Goal: Information Seeking & Learning: Learn about a topic

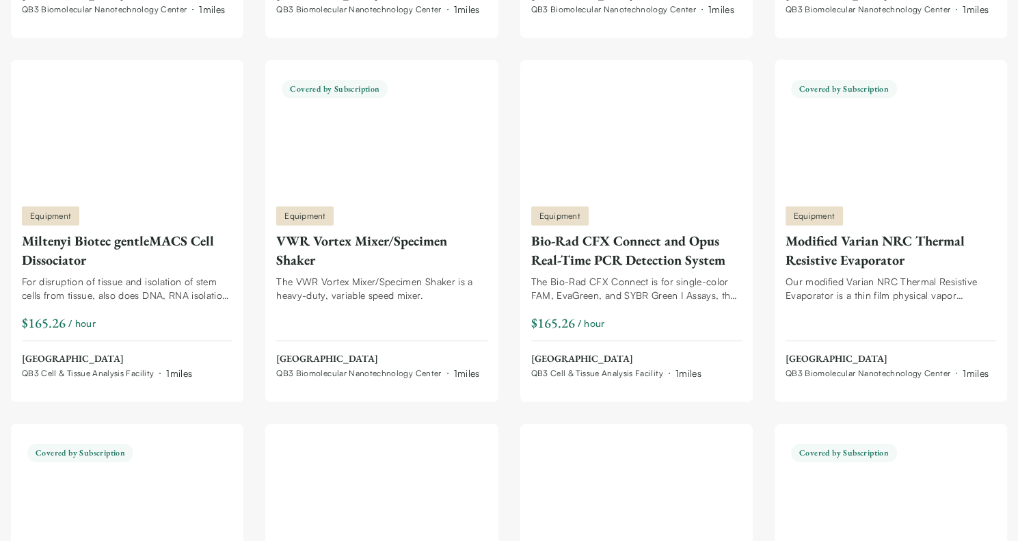
scroll to position [8600, 0]
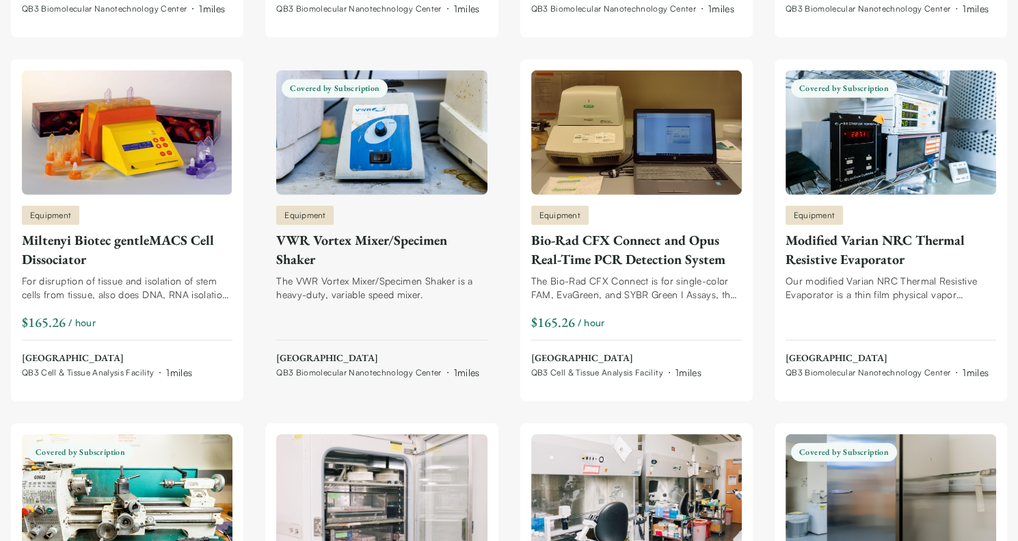
click at [363, 139] on img at bounding box center [381, 132] width 211 height 124
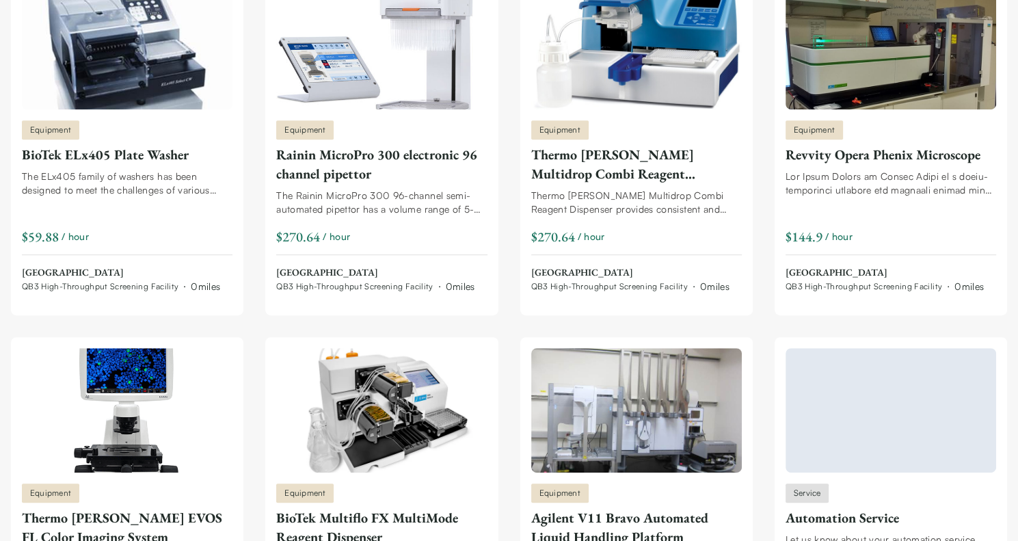
scroll to position [0, 0]
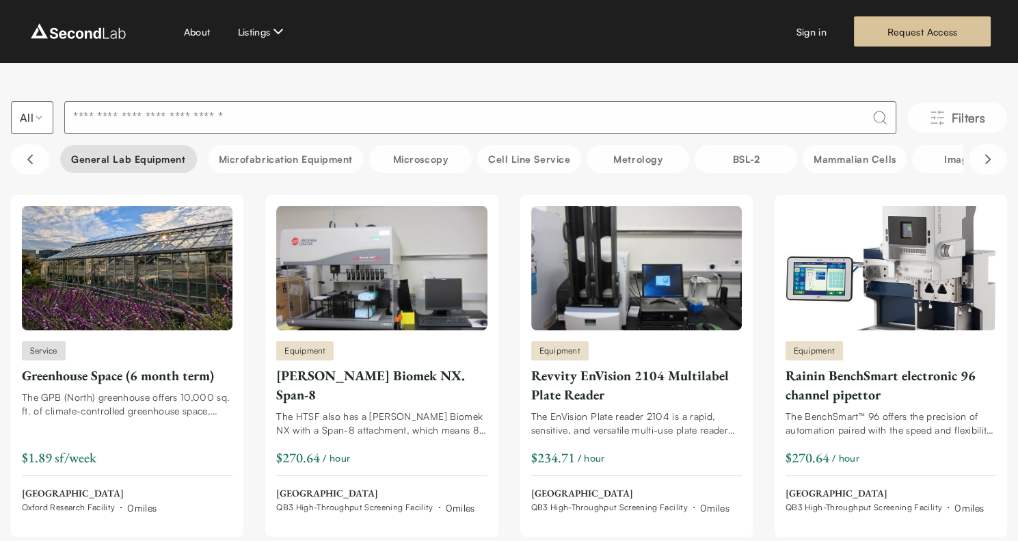
click at [139, 163] on button "General Lab equipment" at bounding box center [128, 159] width 137 height 28
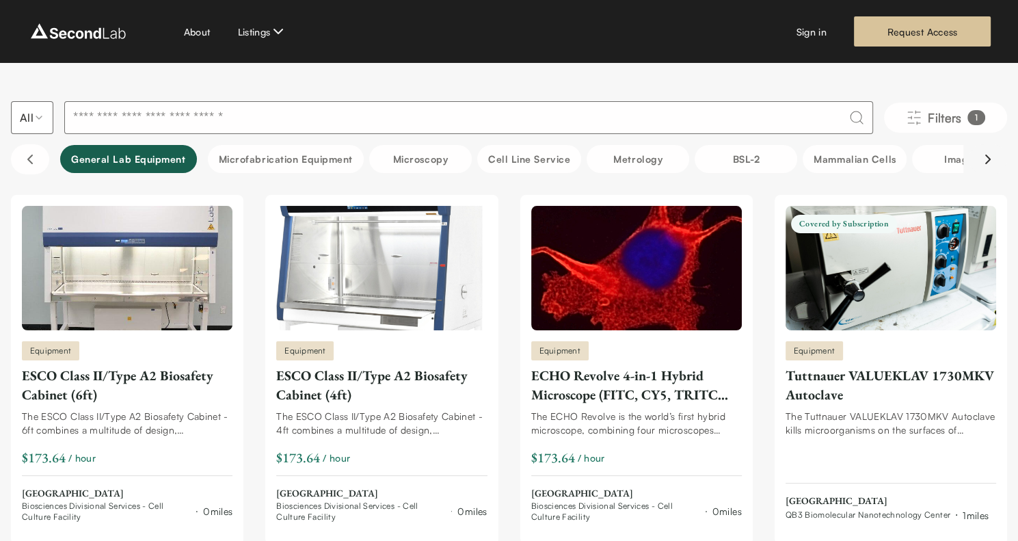
click at [979, 162] on icon "Scroll right" at bounding box center [987, 159] width 16 height 16
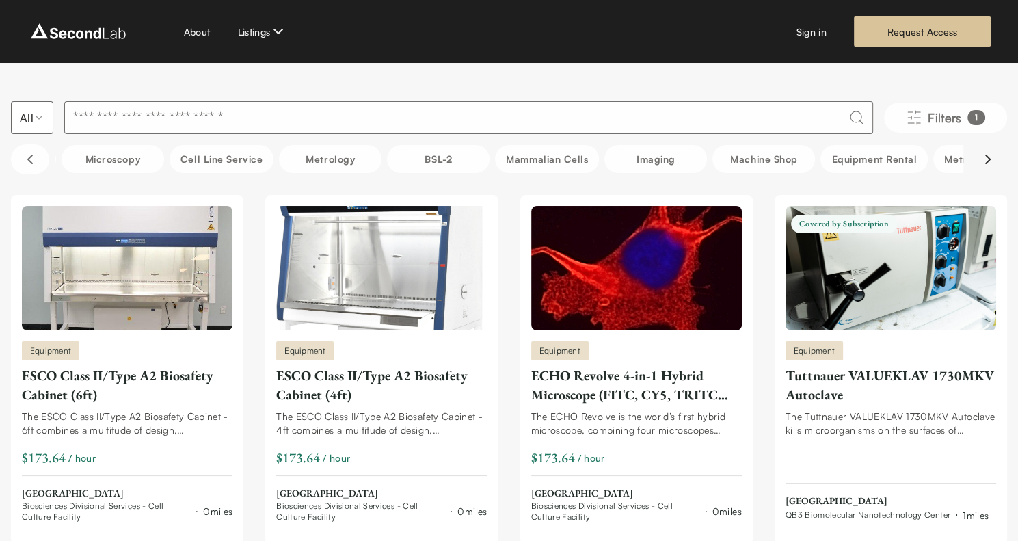
scroll to position [0, 342]
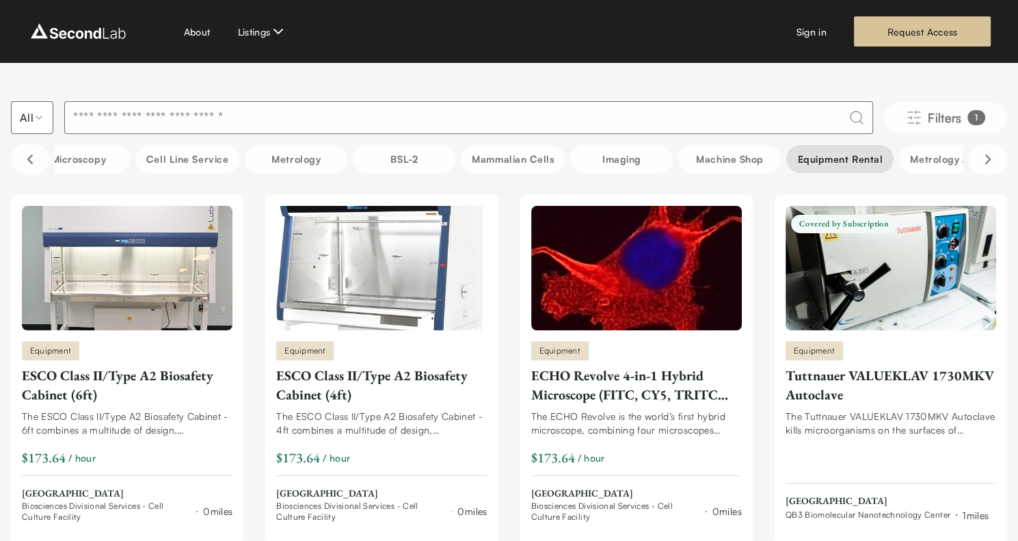
click at [867, 155] on button "Equipment Rental" at bounding box center [839, 159] width 107 height 28
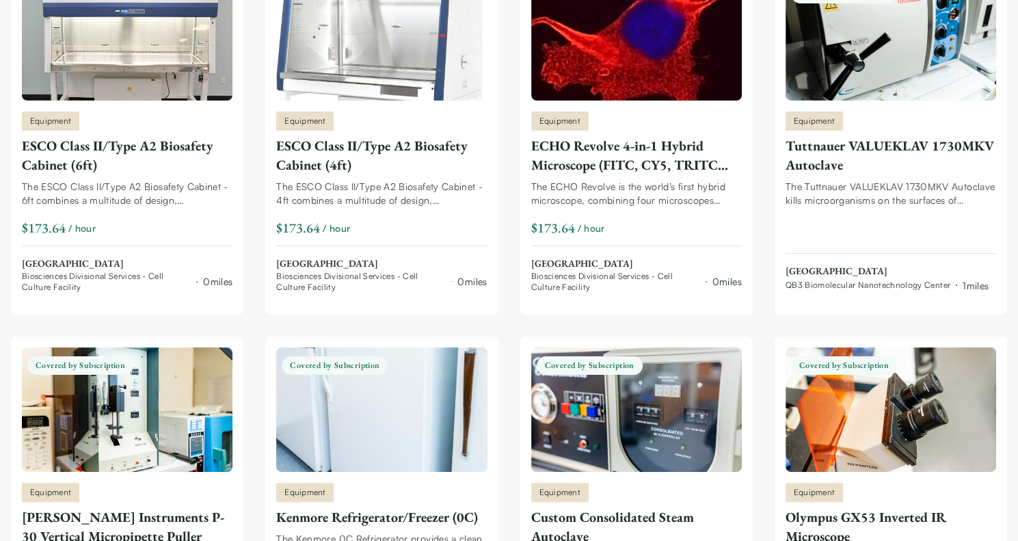
scroll to position [0, 0]
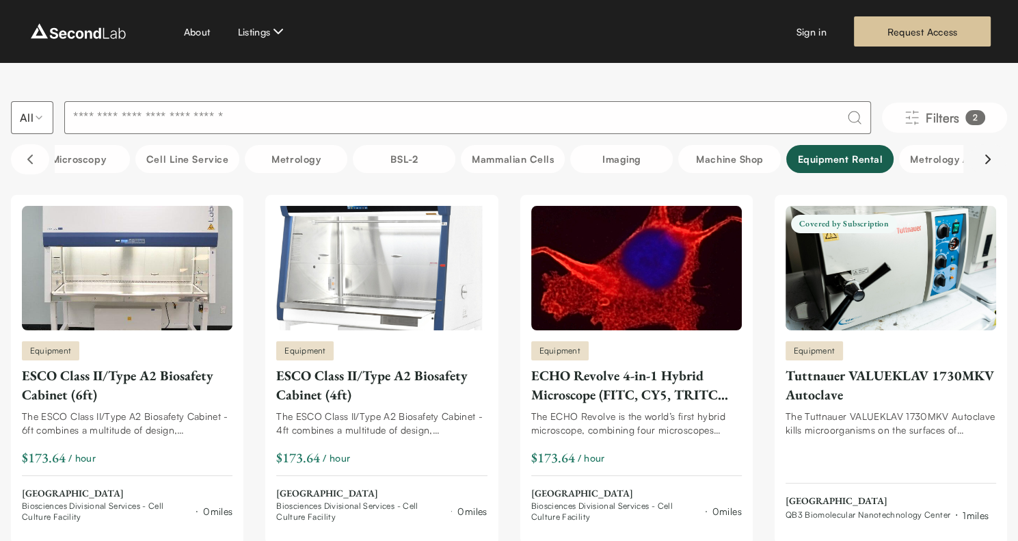
click at [983, 159] on icon "Scroll right" at bounding box center [987, 159] width 16 height 16
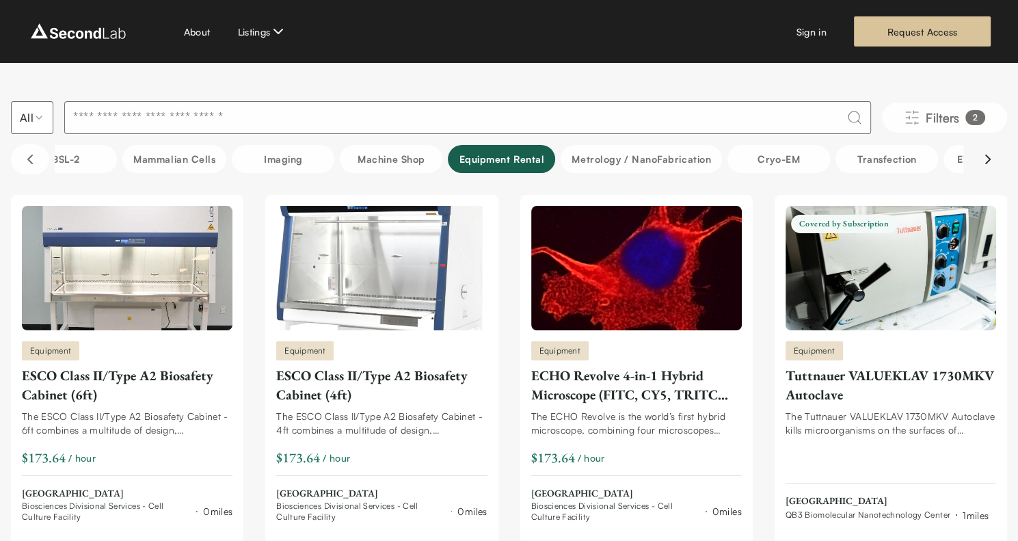
scroll to position [0, 683]
click at [983, 159] on icon "Scroll right" at bounding box center [987, 159] width 16 height 16
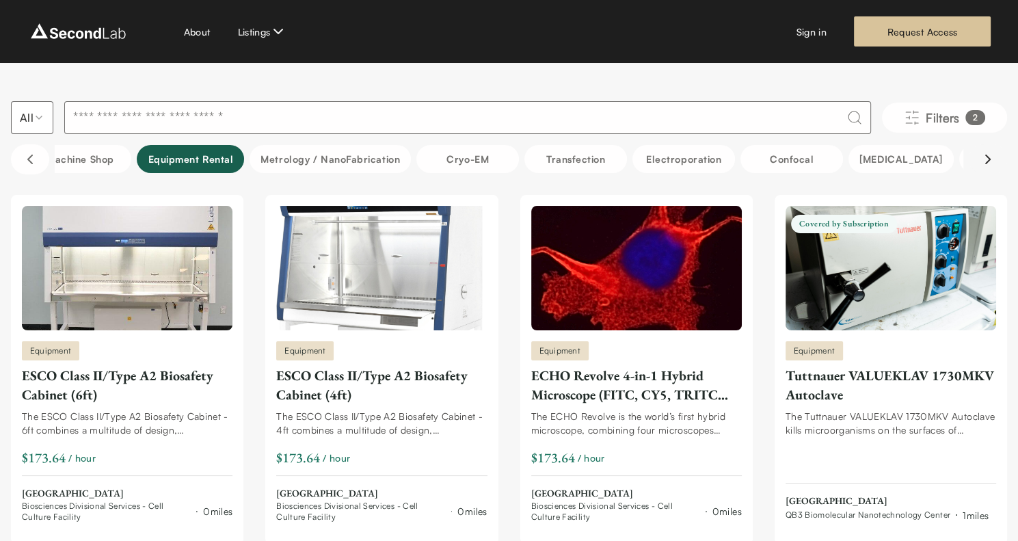
scroll to position [0, 1025]
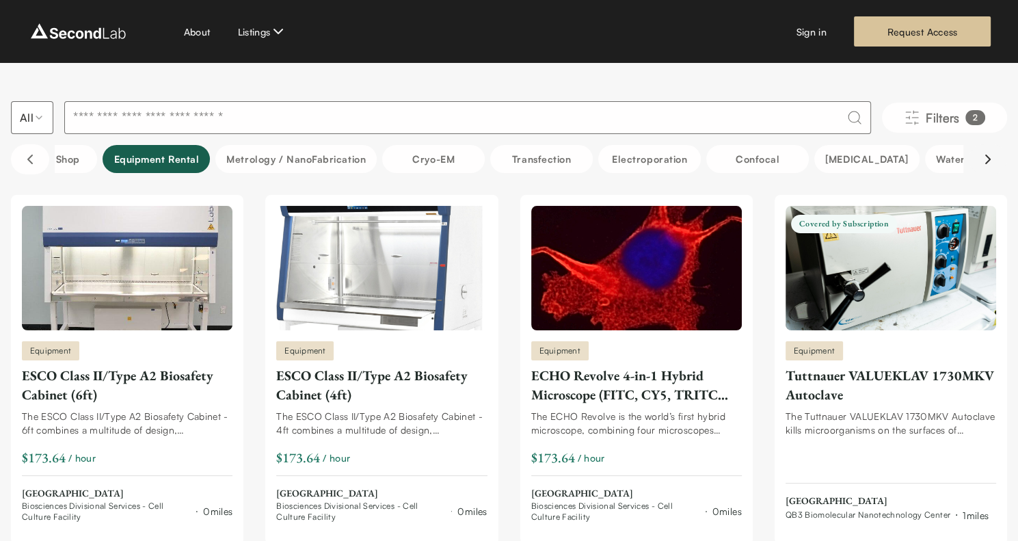
click at [983, 159] on icon "Scroll right" at bounding box center [987, 159] width 16 height 16
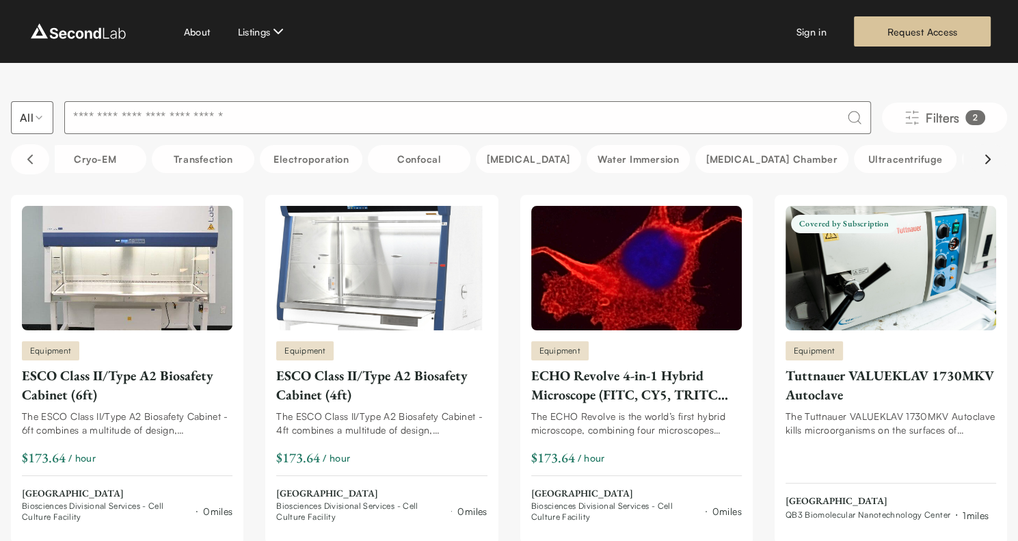
scroll to position [0, 1367]
click at [983, 159] on icon "Scroll right" at bounding box center [987, 159] width 16 height 16
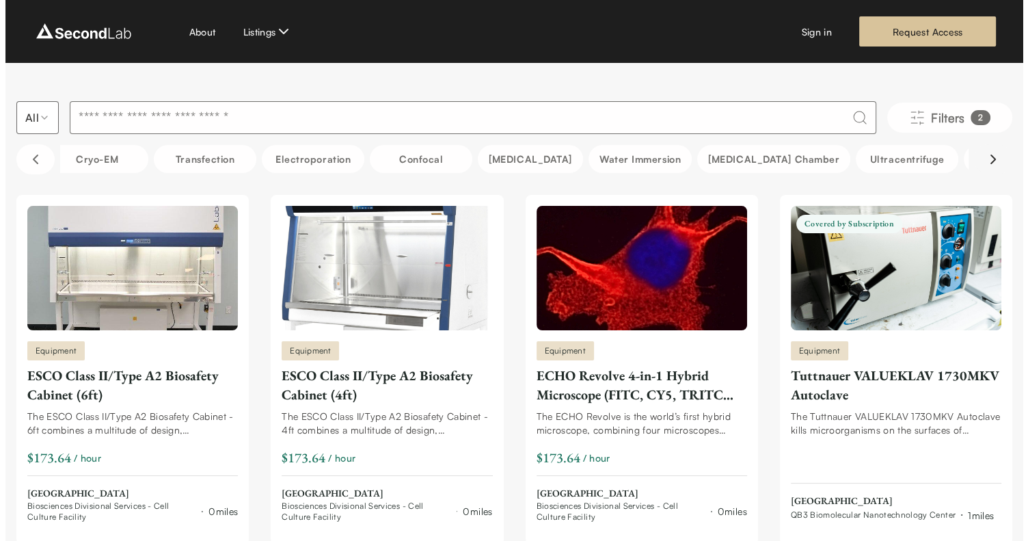
scroll to position [0, 1416]
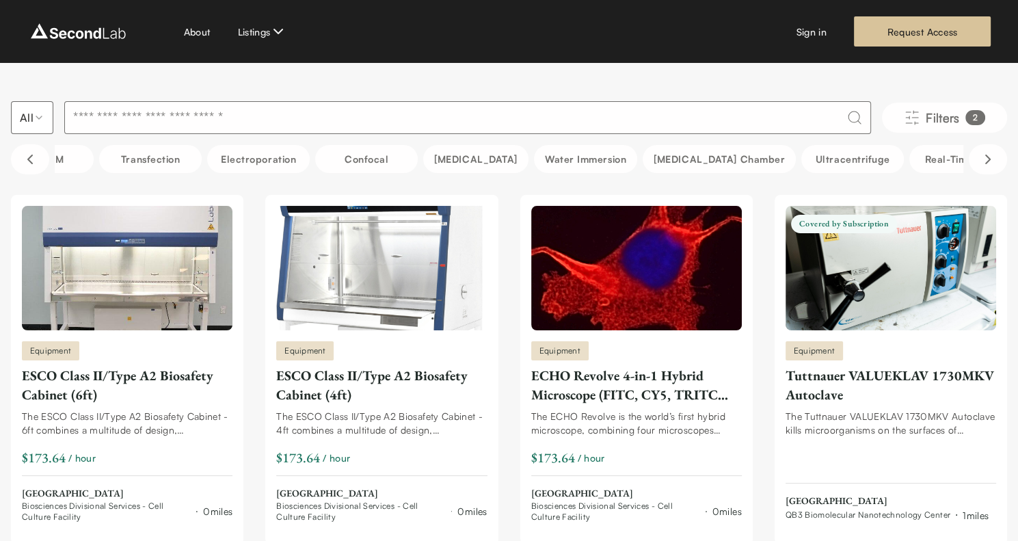
click at [528, 116] on input at bounding box center [467, 117] width 807 height 33
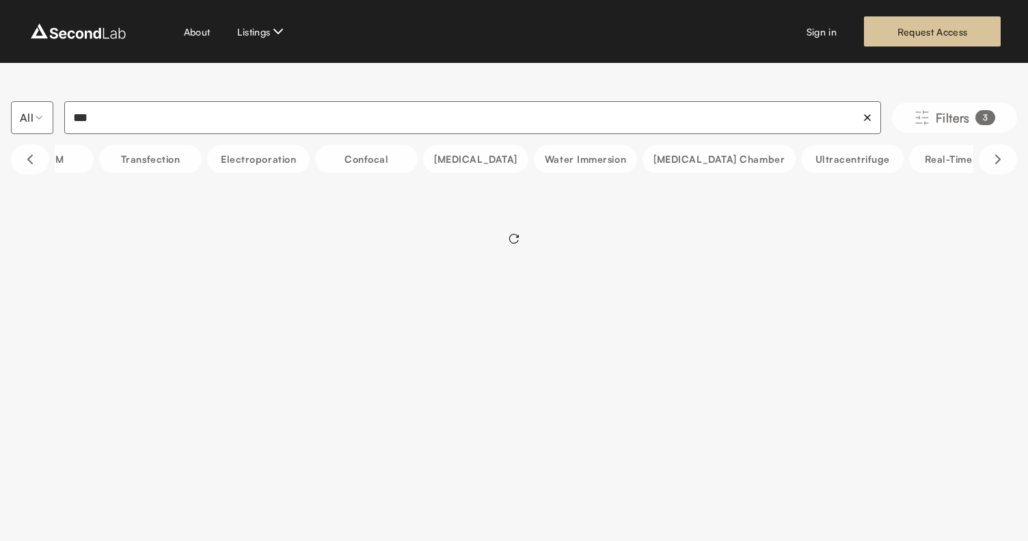
scroll to position [0, 1405]
type input "*"
type input "***"
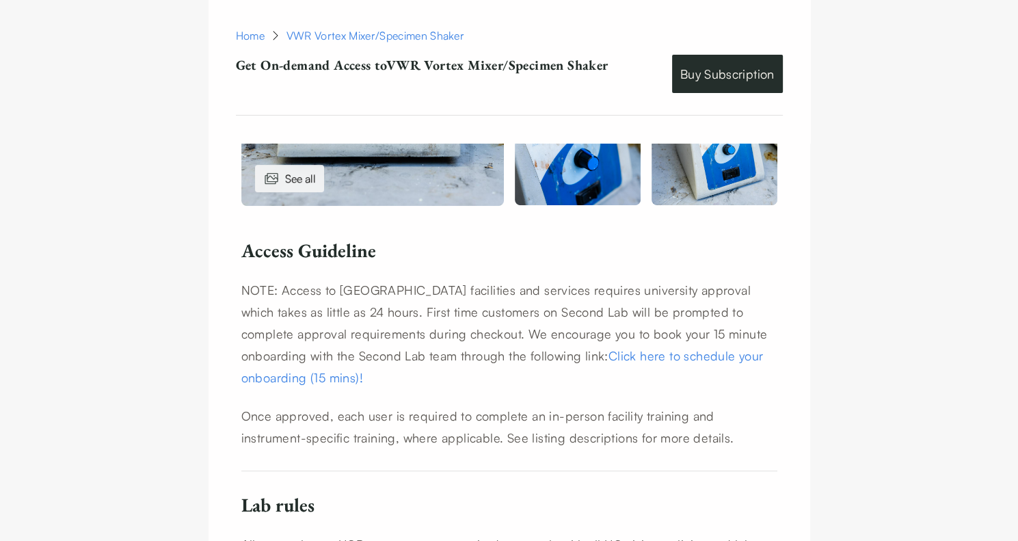
scroll to position [658, 0]
